Goal: Transaction & Acquisition: Purchase product/service

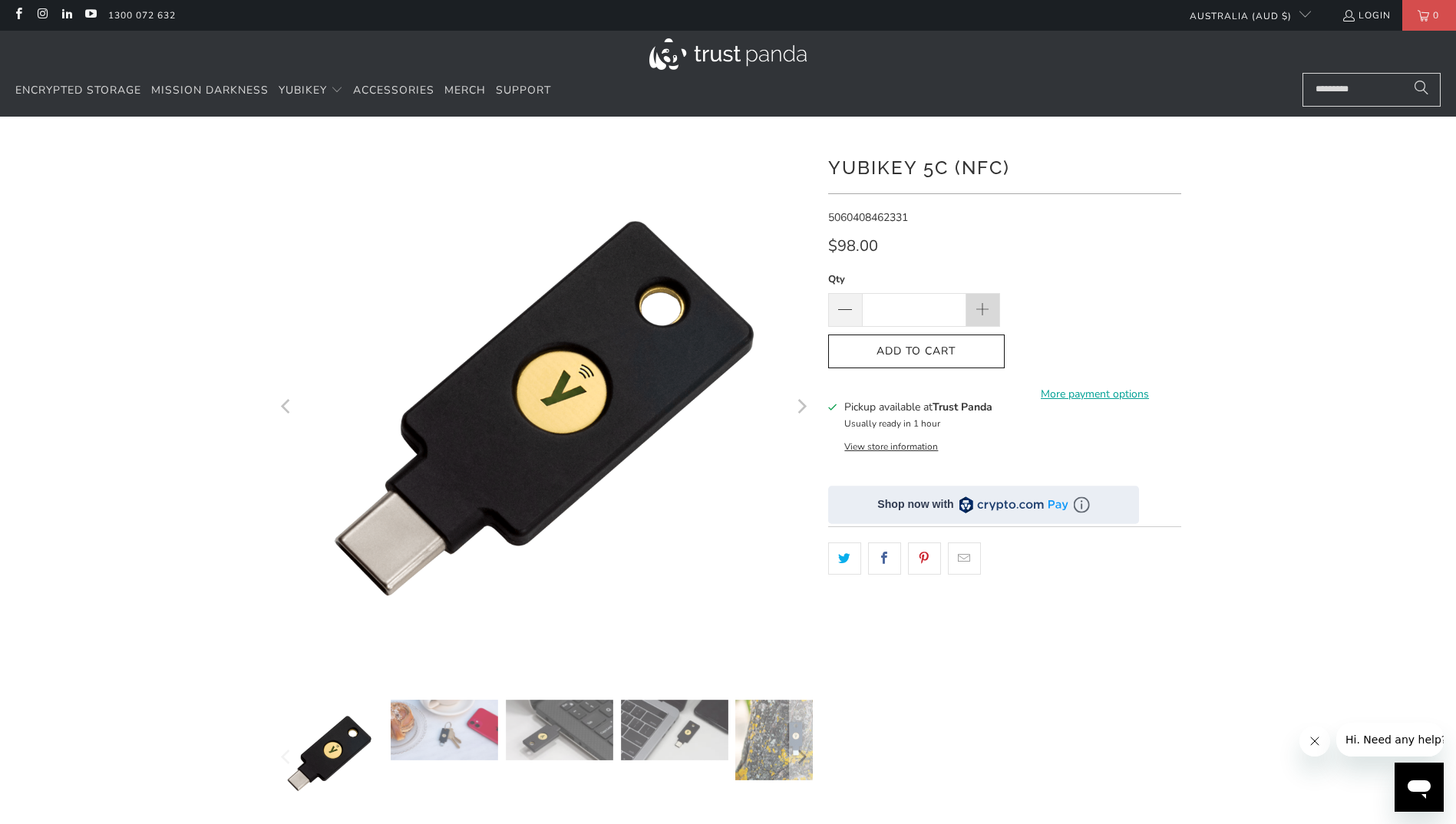
click at [695, 307] on span at bounding box center [982, 310] width 17 height 17
type input "*"
click at [695, 358] on button "Add to Cart" at bounding box center [917, 352] width 177 height 34
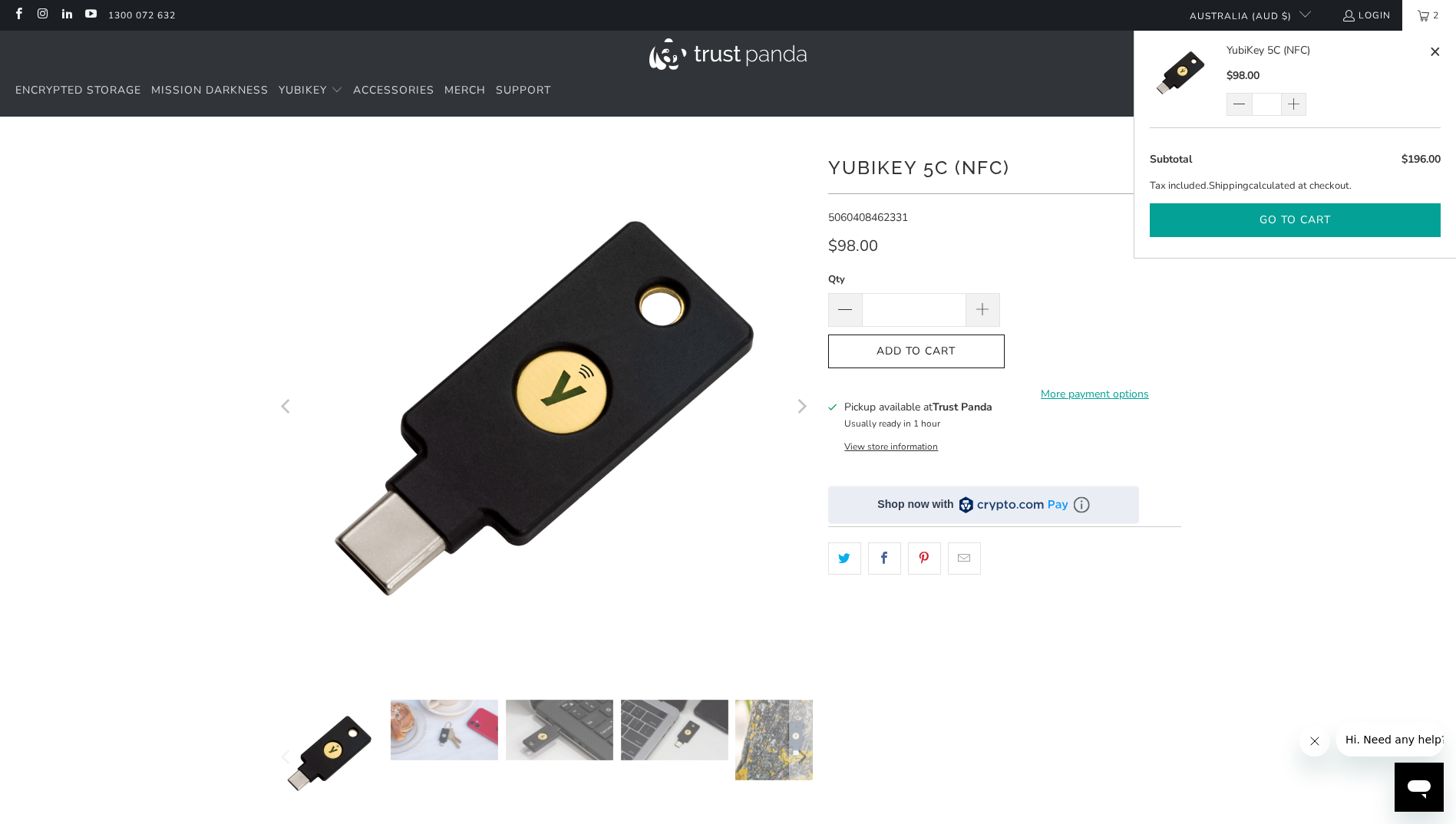
click at [695, 218] on button "Go to cart" at bounding box center [1295, 220] width 291 height 34
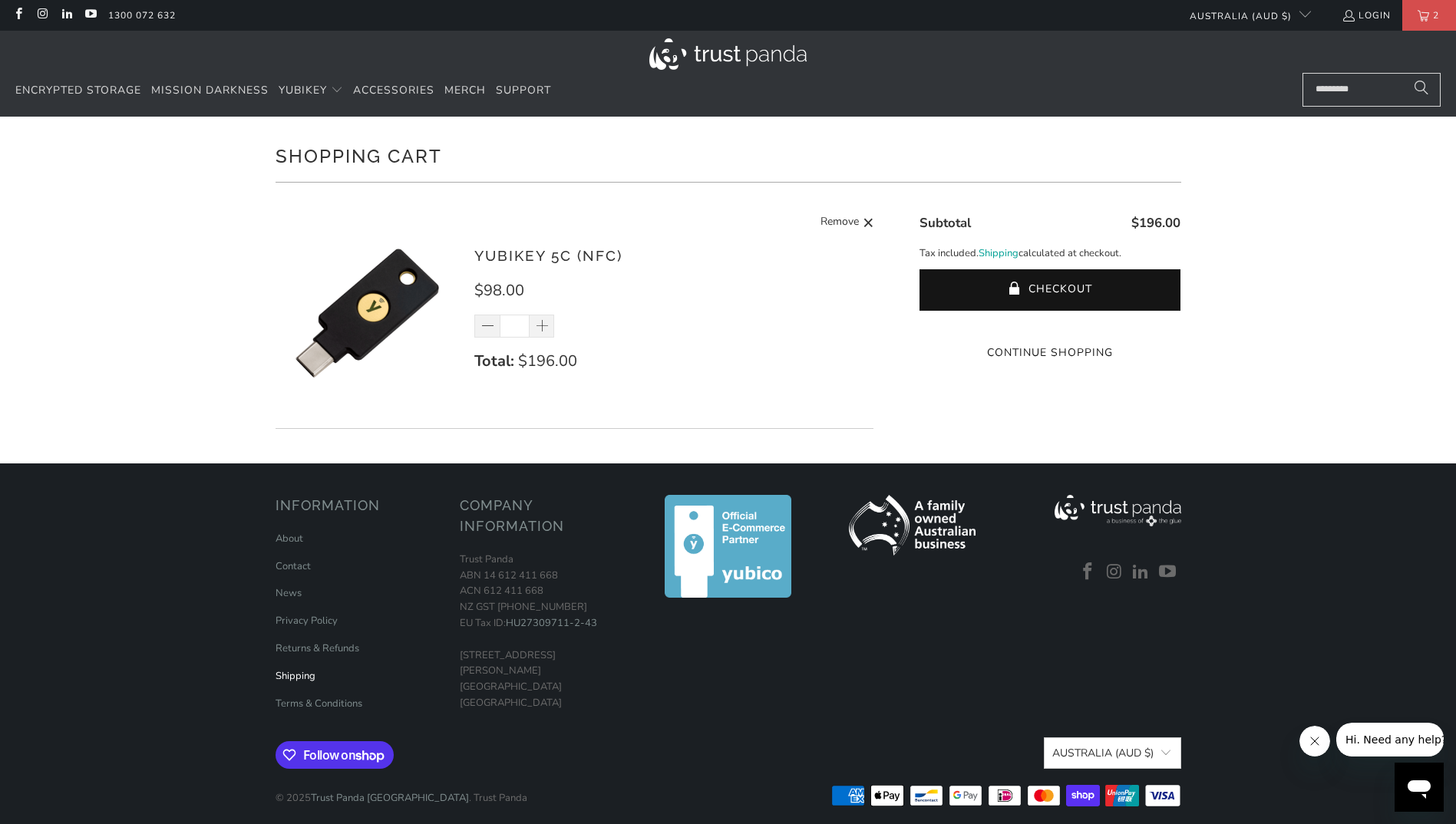
click at [296, 679] on link "Shipping" at bounding box center [295, 676] width 40 height 14
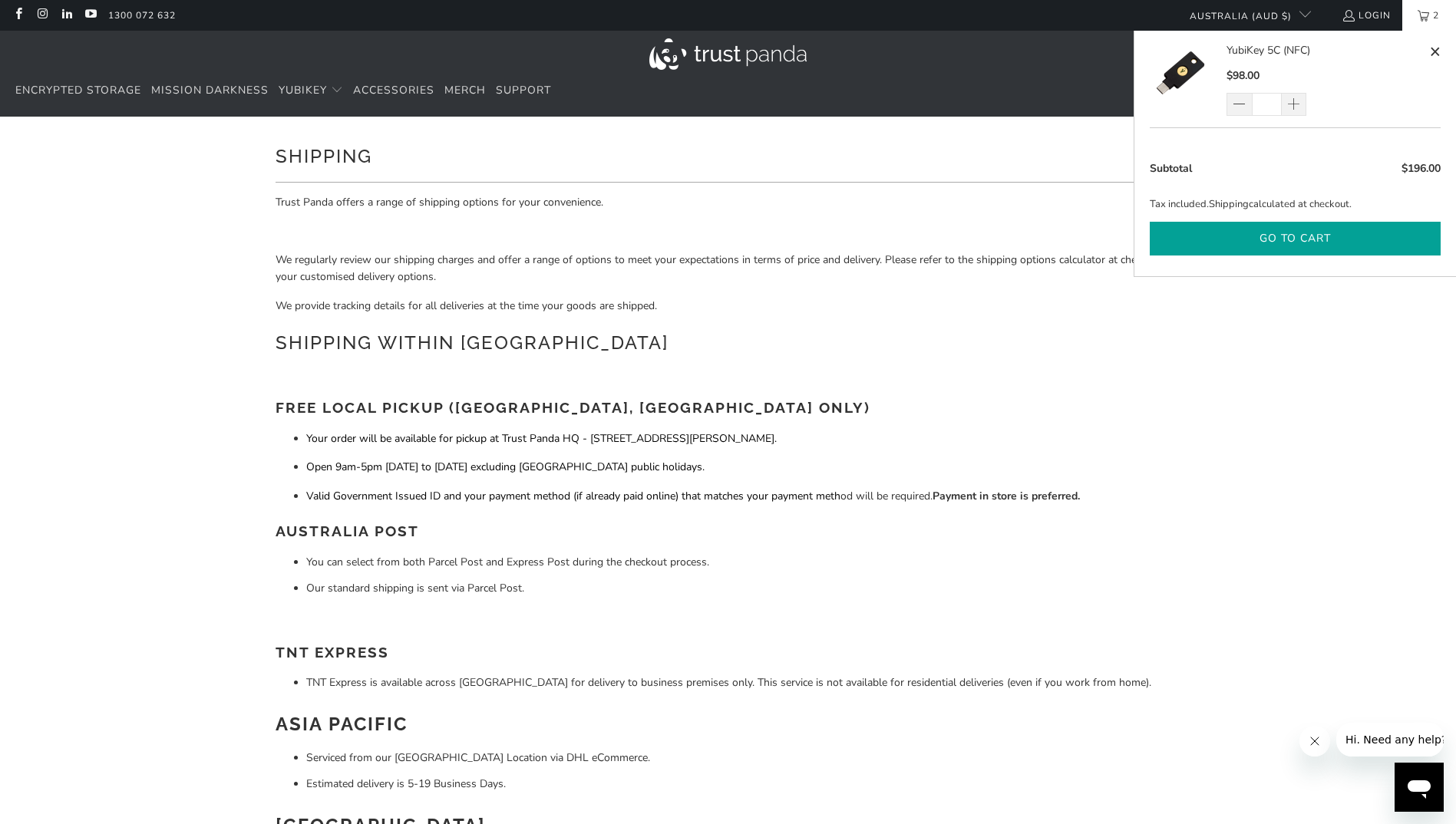
click at [1332, 240] on button "Go to cart" at bounding box center [1295, 239] width 291 height 34
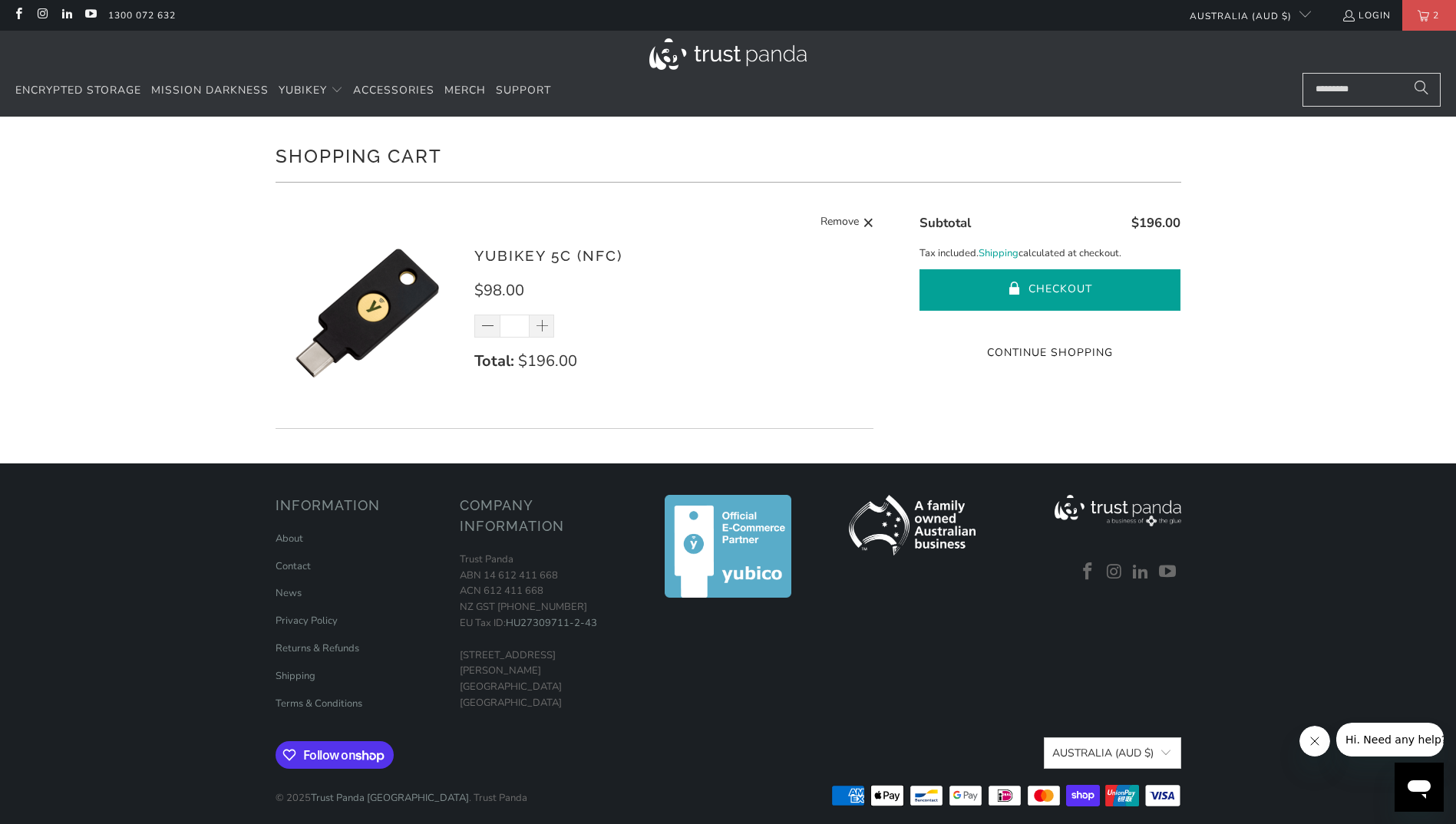
click at [1051, 272] on button "Checkout" at bounding box center [1049, 290] width 261 height 42
